Goal: Book appointment/travel/reservation

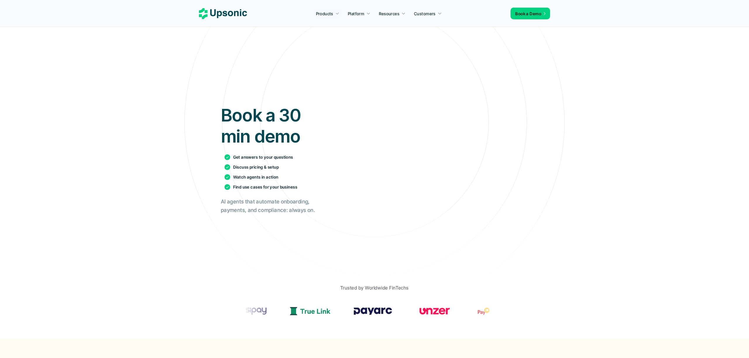
click at [235, 82] on div "Book a 30 min demo Get answers to your questions Discuss pricing & setup Watch …" at bounding box center [374, 159] width 307 height 225
